Goal: Navigation & Orientation: Find specific page/section

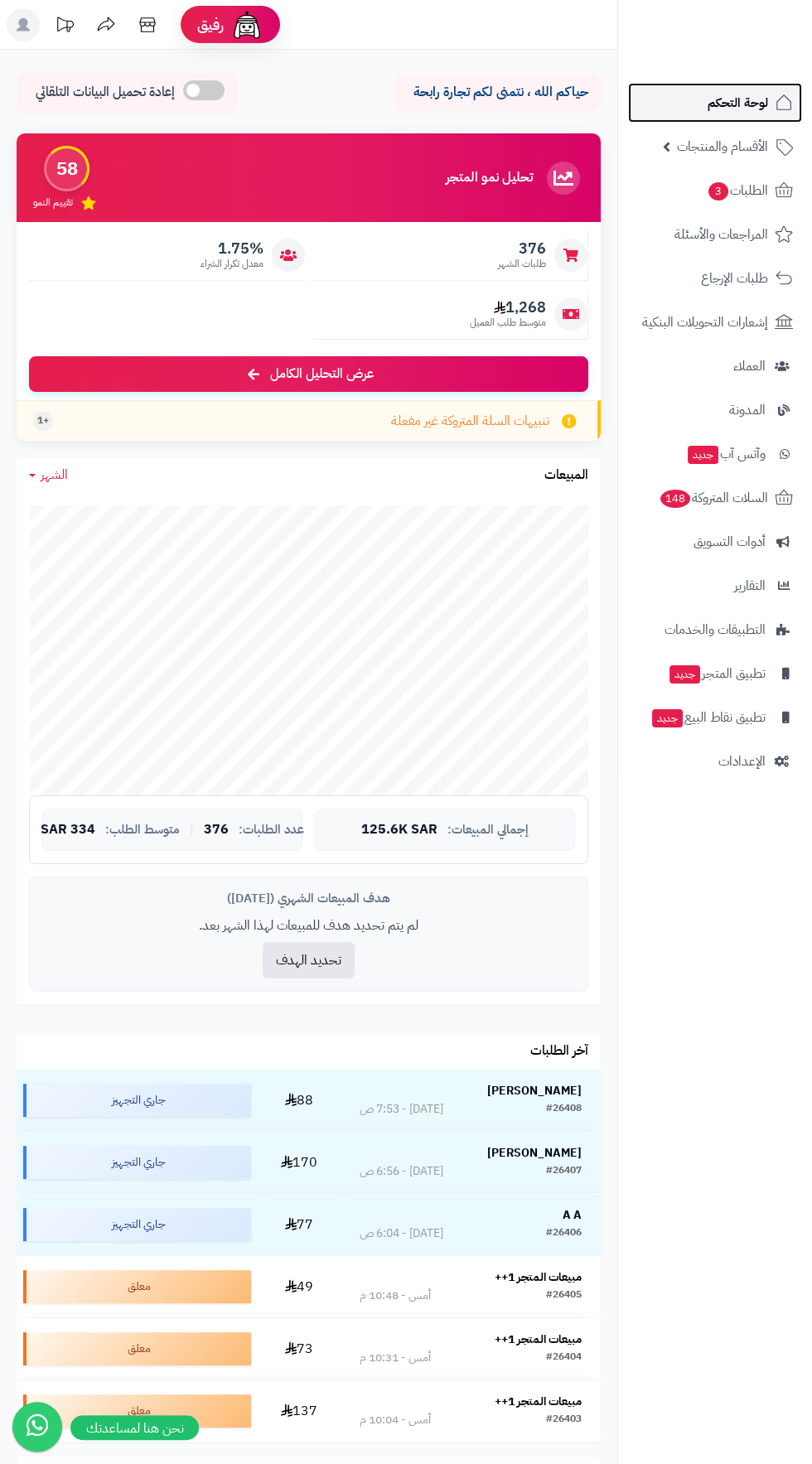
click at [756, 106] on span "لوحة التحكم" at bounding box center [737, 102] width 60 height 23
